Goal: Task Accomplishment & Management: Manage account settings

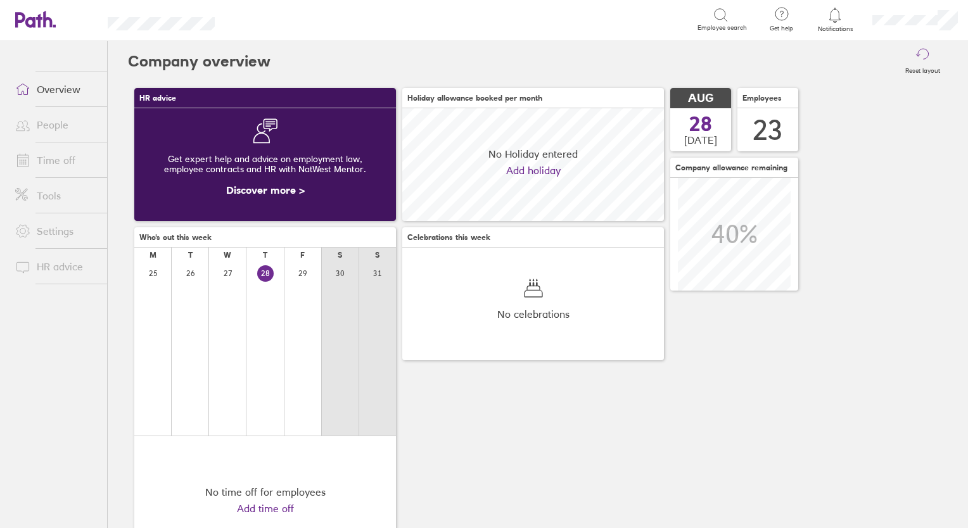
scroll to position [112, 262]
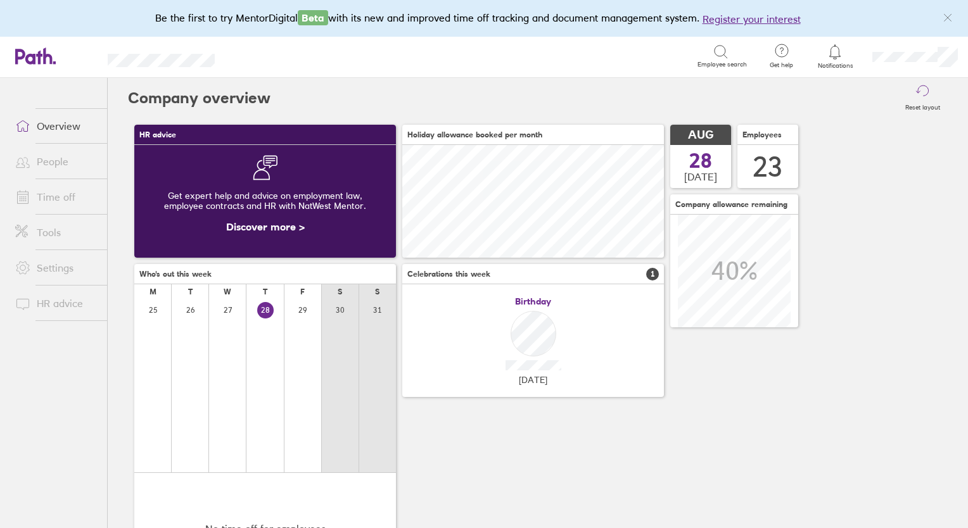
click at [40, 191] on link "Time off" at bounding box center [56, 196] width 102 height 25
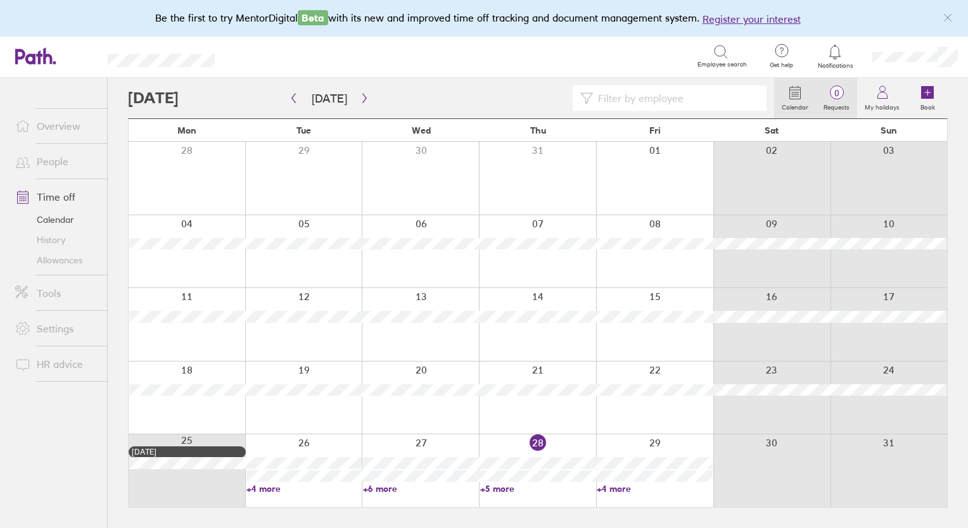
click at [837, 96] on span "0" at bounding box center [836, 93] width 41 height 10
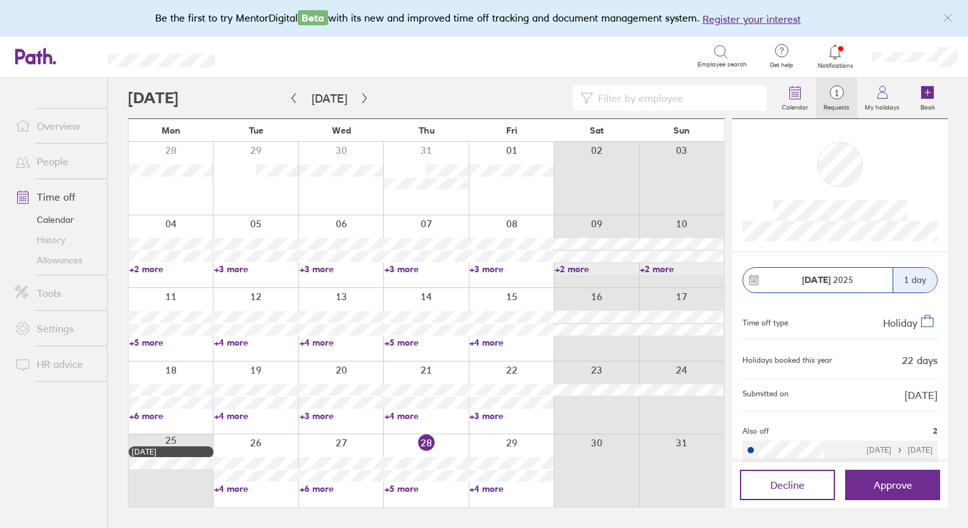
click at [46, 156] on link "People" at bounding box center [56, 161] width 102 height 25
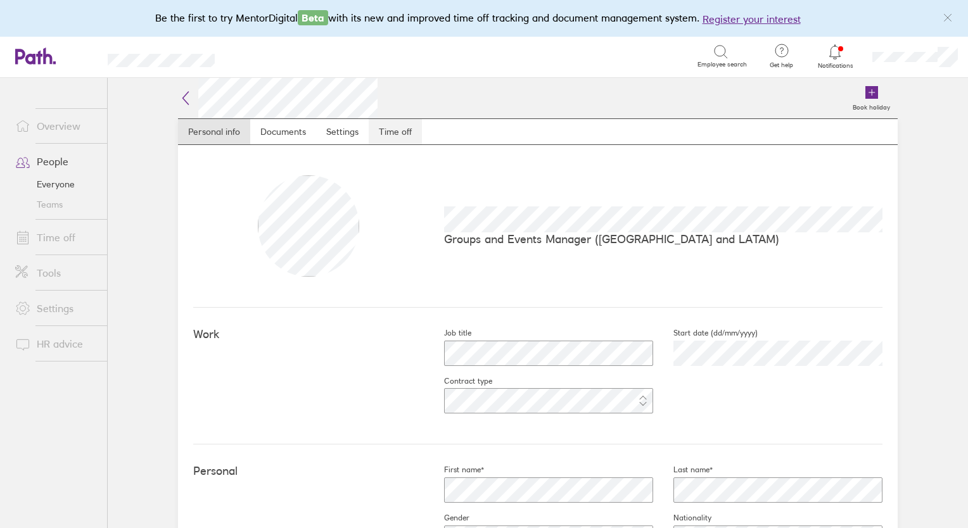
click at [390, 128] on link "Time off" at bounding box center [395, 131] width 53 height 25
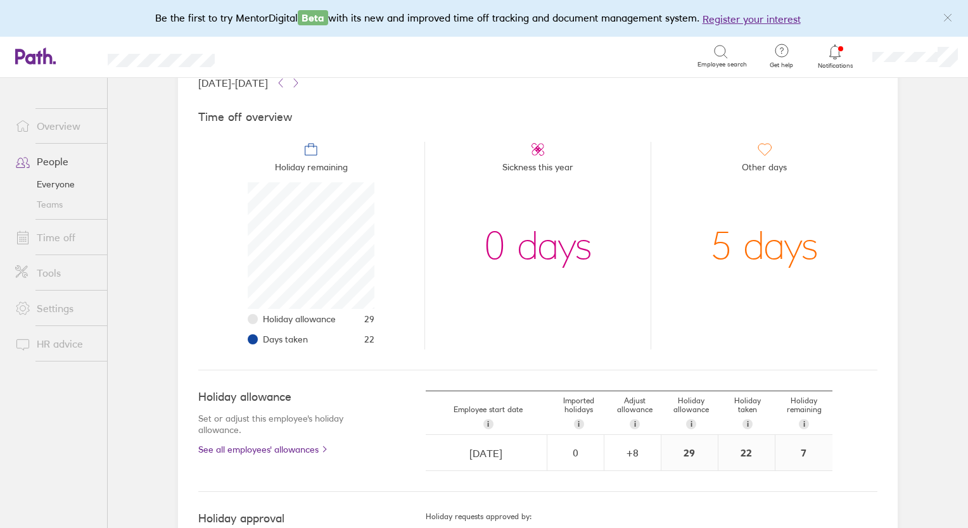
scroll to position [98, 0]
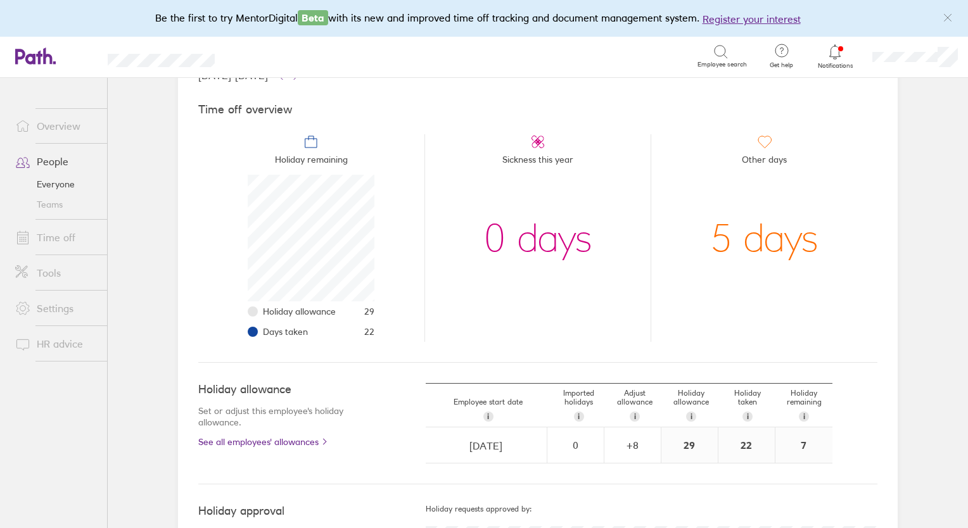
click at [57, 234] on link "Time off" at bounding box center [56, 237] width 102 height 25
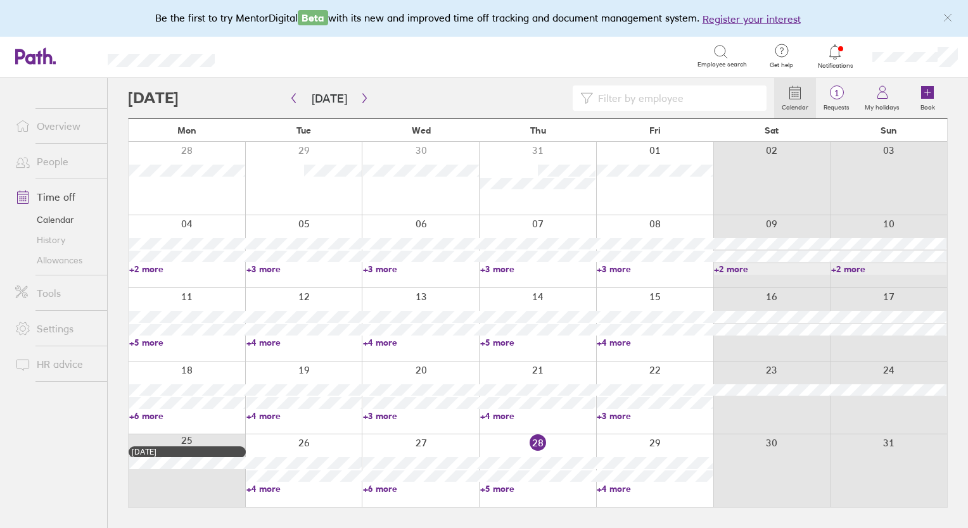
click at [838, 98] on span "1" at bounding box center [836, 93] width 41 height 10
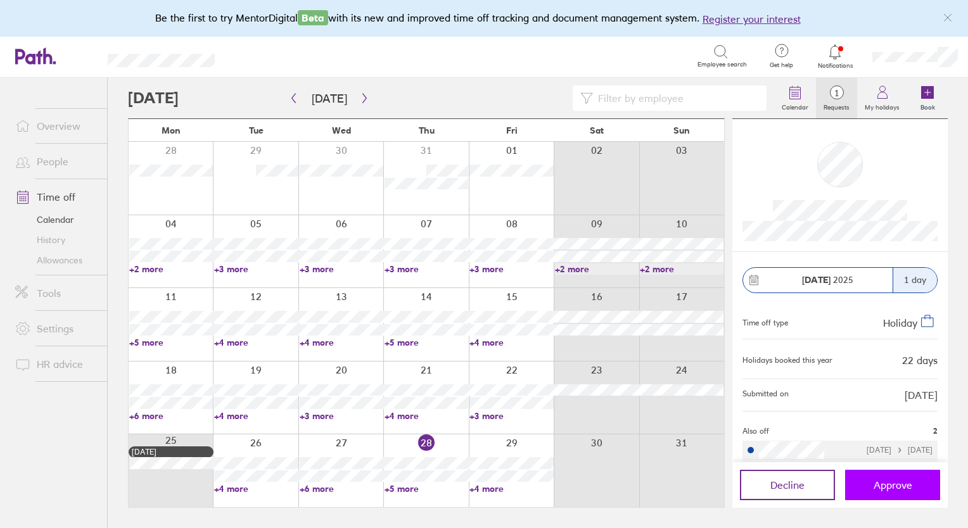
click at [884, 481] on span "Approve" at bounding box center [892, 484] width 39 height 11
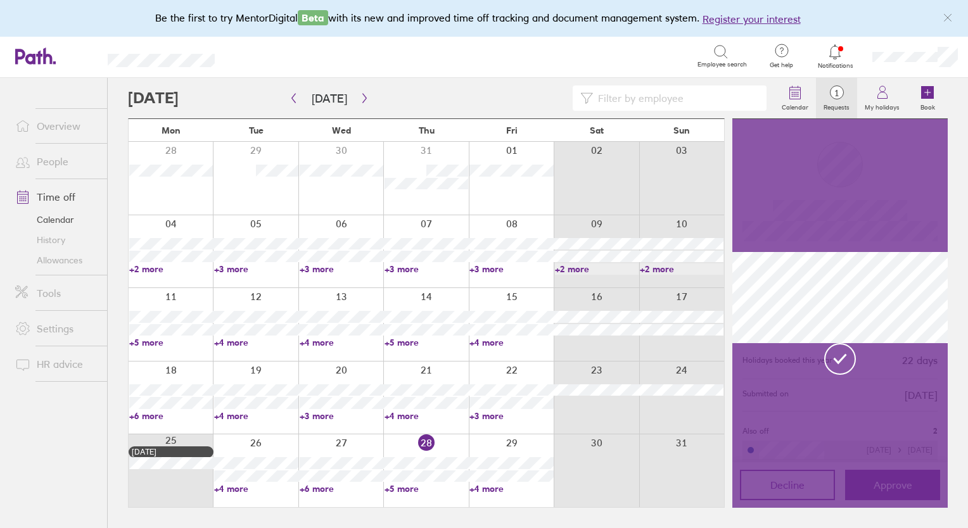
click at [857, 351] on div "Holidays booked this year 22 days" at bounding box center [839, 359] width 195 height 19
